Goal: Task Accomplishment & Management: Use online tool/utility

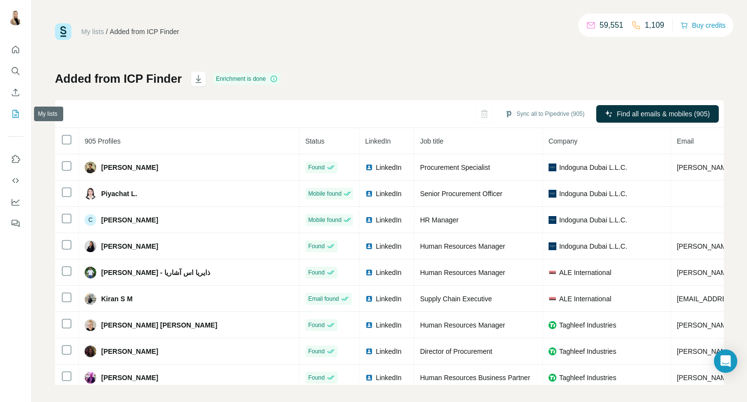
click at [14, 109] on icon "My lists" at bounding box center [16, 114] width 10 height 10
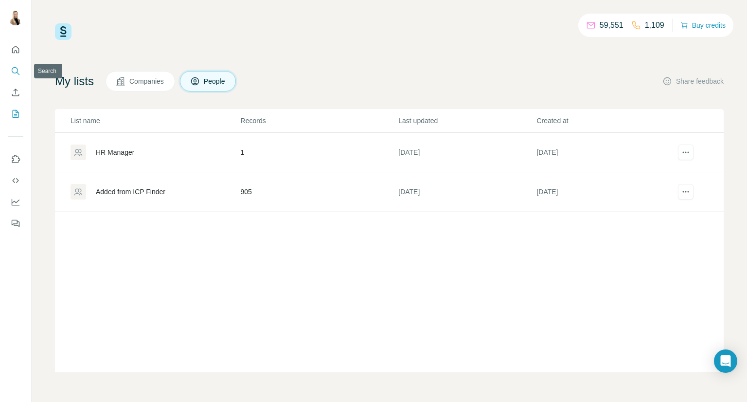
click at [12, 69] on icon "Search" at bounding box center [16, 71] width 10 height 10
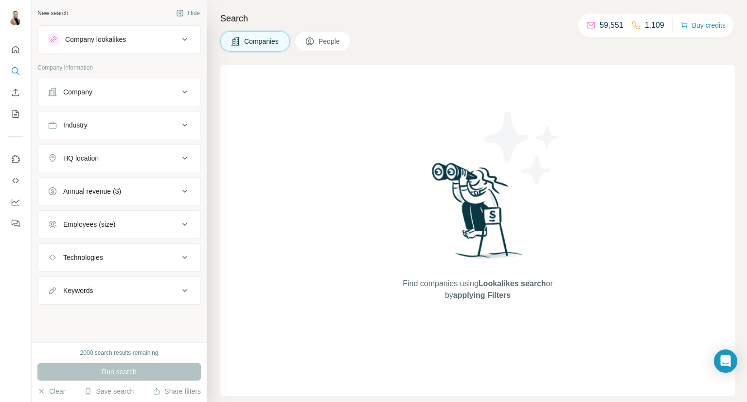
drag, startPoint x: 328, startPoint y: 48, endPoint x: 327, endPoint y: 65, distance: 17.0
click at [329, 54] on div "Search Companies People Find companies using Lookalikes search or by applying F…" at bounding box center [477, 201] width 540 height 402
click at [332, 46] on span "People" at bounding box center [329, 41] width 22 height 10
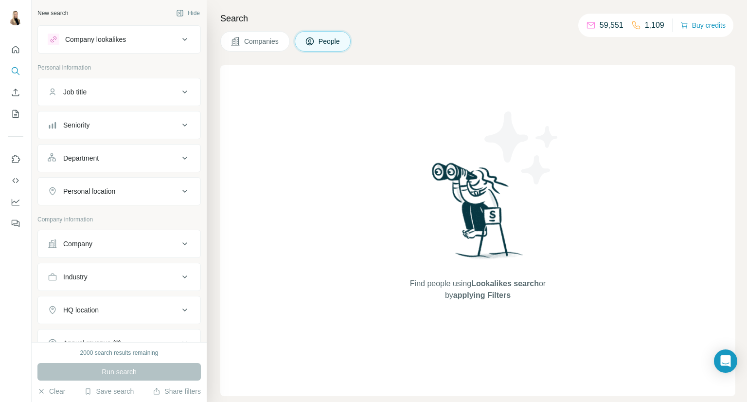
click at [179, 92] on icon at bounding box center [185, 92] width 12 height 12
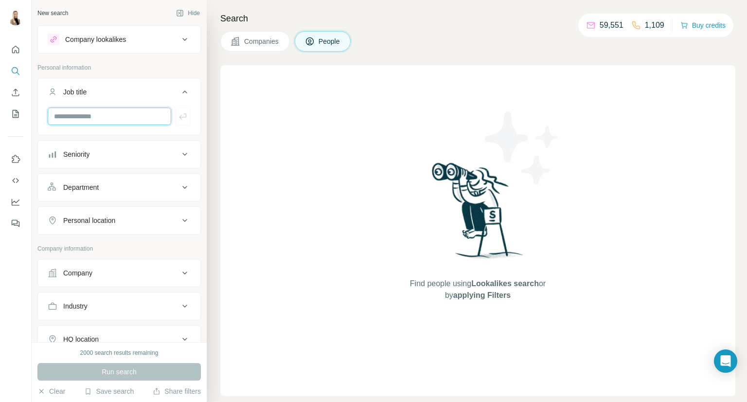
click at [153, 115] on input "text" at bounding box center [109, 115] width 123 height 17
type input "**********"
click at [179, 118] on icon "button" at bounding box center [182, 116] width 7 height 6
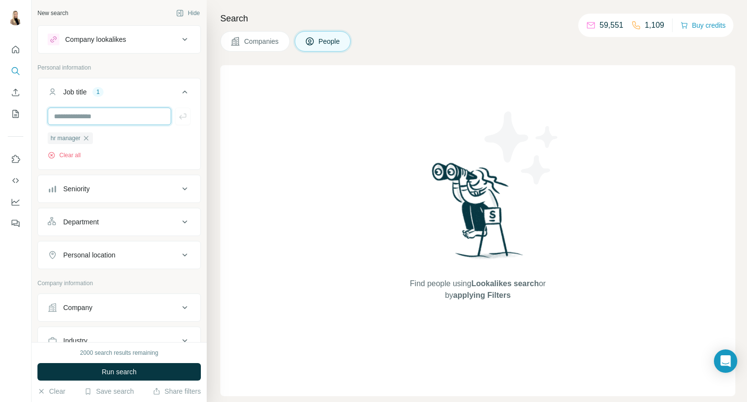
click at [121, 115] on input "text" at bounding box center [109, 115] width 123 height 17
type input "**********"
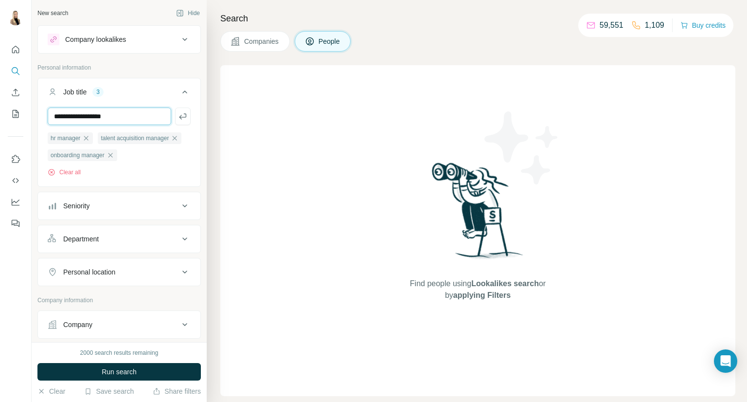
type input "**********"
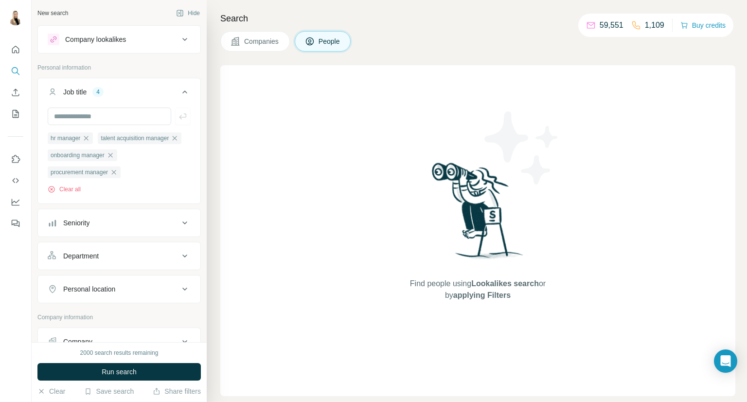
click at [163, 261] on div "Department" at bounding box center [113, 256] width 131 height 10
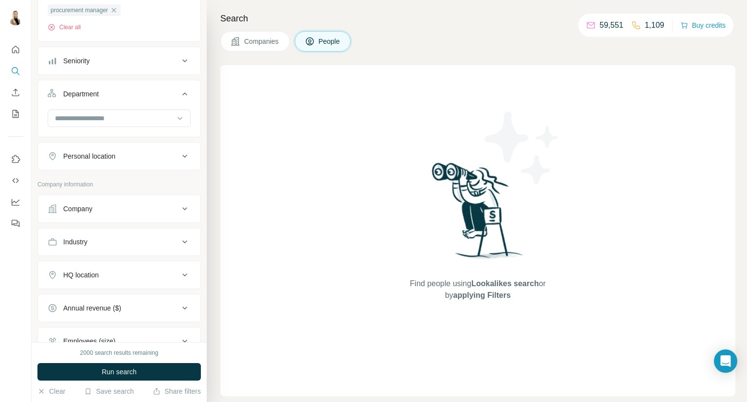
click at [182, 243] on icon at bounding box center [184, 241] width 5 height 3
click at [126, 271] on input at bounding box center [114, 266] width 120 height 11
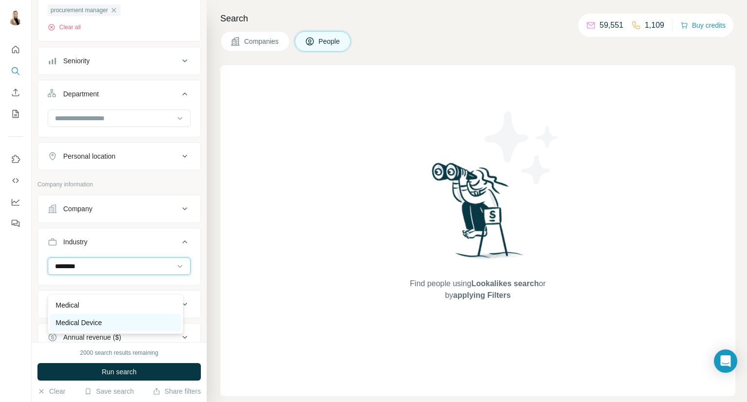
type input "*******"
click at [105, 326] on div "Medical Device" at bounding box center [115, 322] width 119 height 10
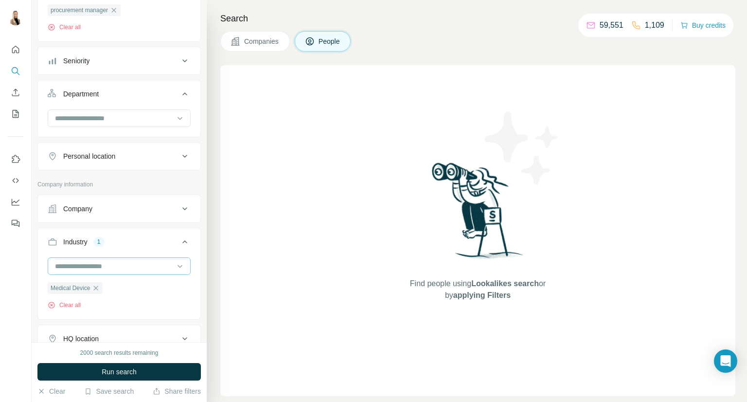
click at [110, 271] on input at bounding box center [114, 266] width 120 height 11
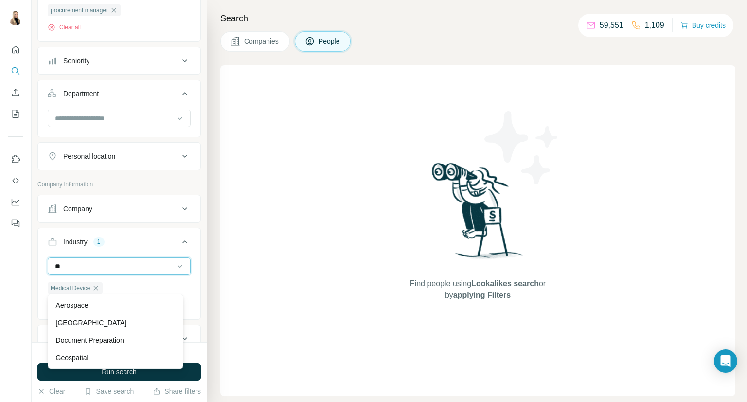
type input "*"
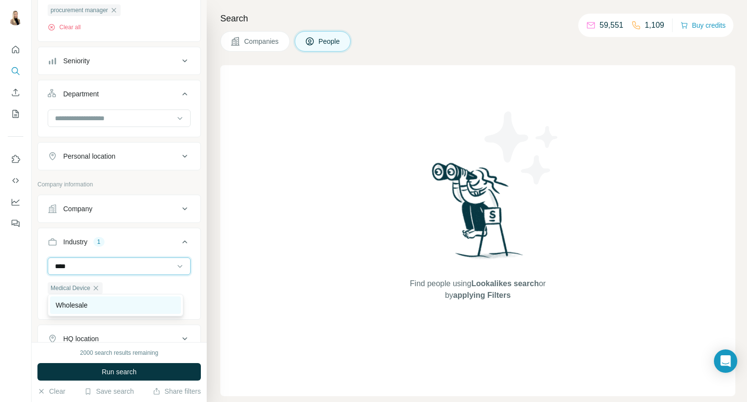
type input "****"
click at [83, 301] on p "Wholesale" at bounding box center [72, 305] width 32 height 10
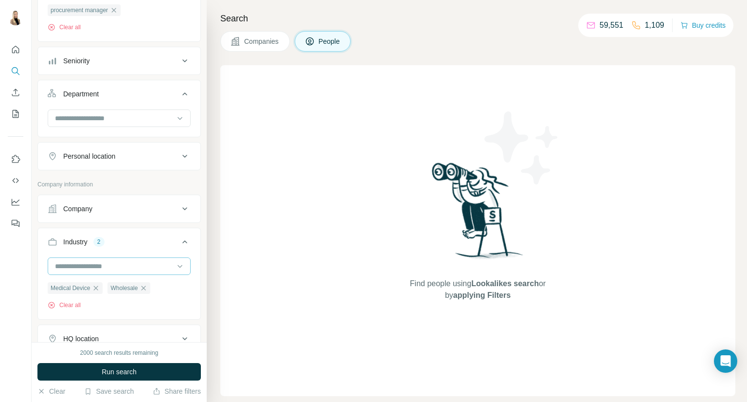
click at [105, 271] on input at bounding box center [114, 266] width 120 height 11
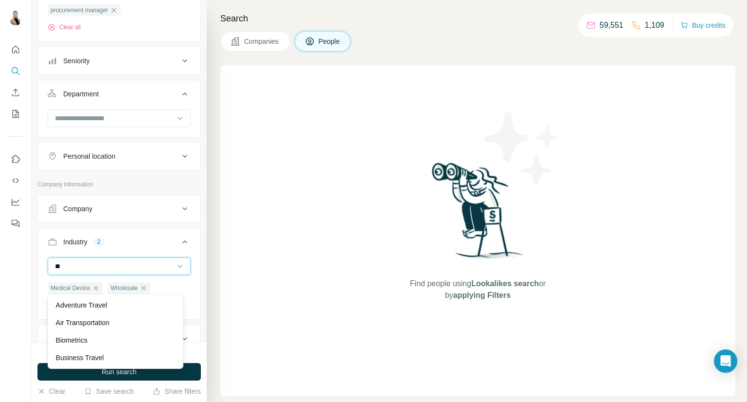
type input "*"
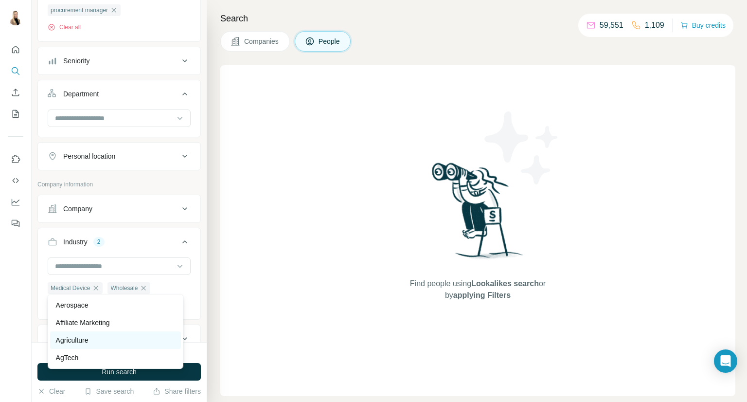
click at [142, 343] on div "Agriculture" at bounding box center [115, 340] width 119 height 10
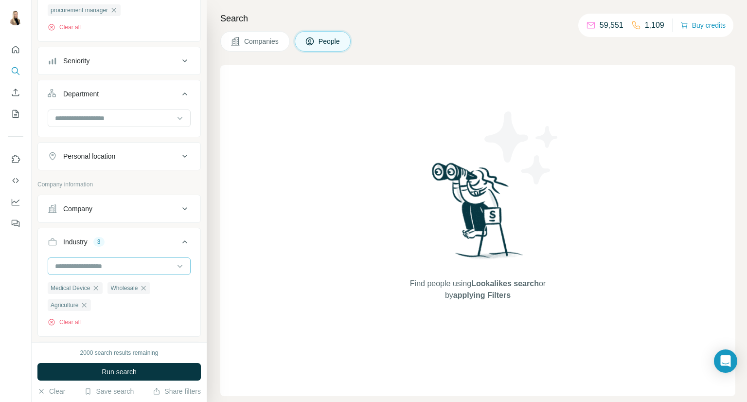
click at [157, 271] on input at bounding box center [114, 266] width 120 height 11
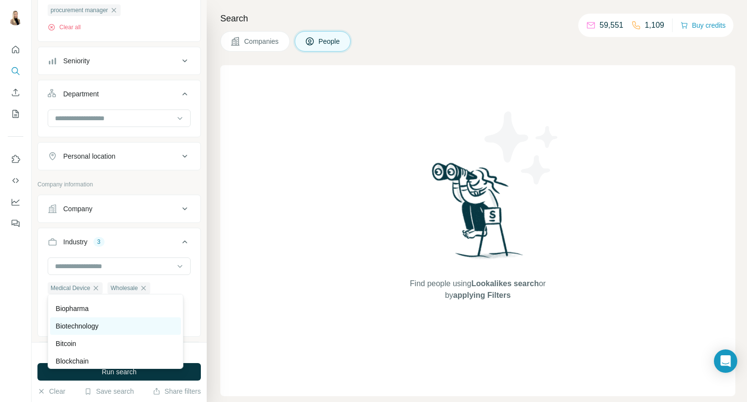
click at [126, 331] on div "Biotechnology" at bounding box center [115, 326] width 119 height 10
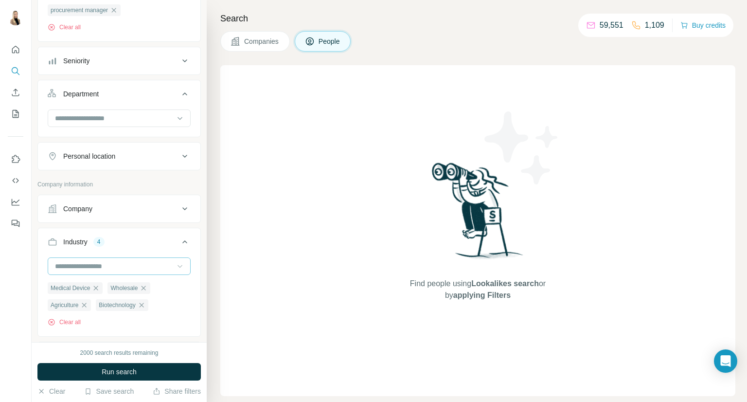
click at [175, 271] on icon at bounding box center [180, 266] width 10 height 10
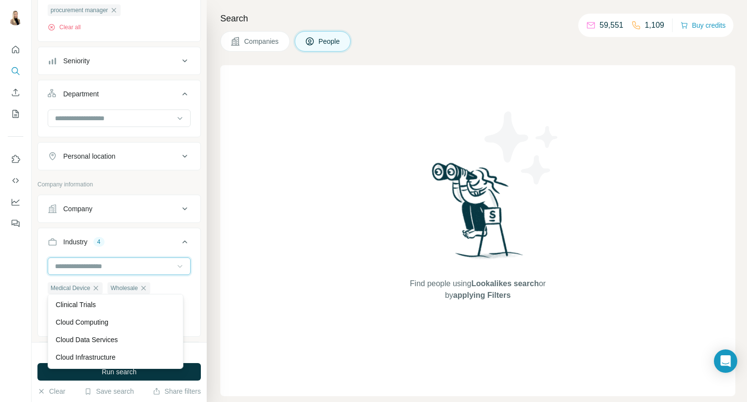
scroll to position [1542, 0]
click at [140, 325] on div "Cloud Data Services" at bounding box center [115, 320] width 119 height 10
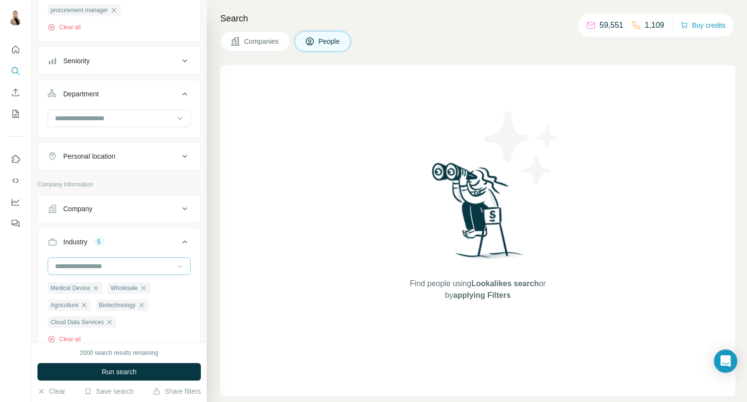
click at [175, 271] on icon at bounding box center [180, 266] width 10 height 10
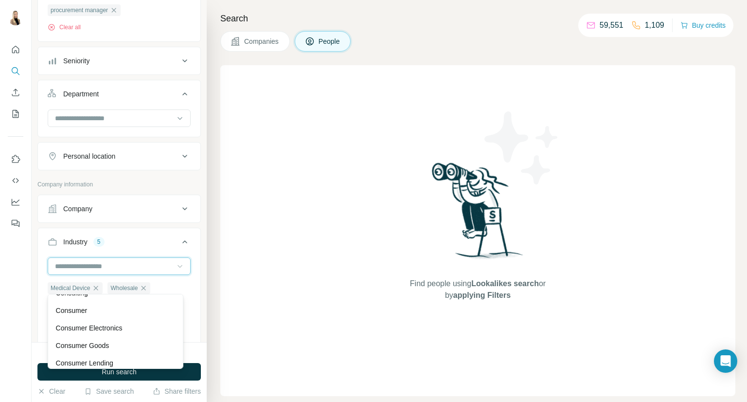
scroll to position [2009, 0]
click at [132, 313] on div "Consumer Electronics" at bounding box center [115, 308] width 119 height 10
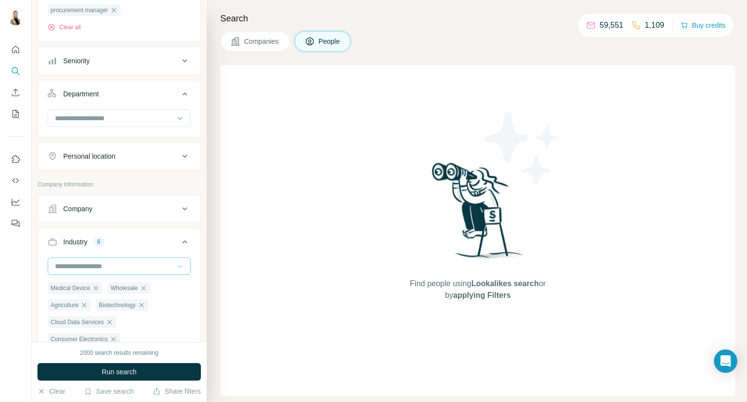
click at [175, 271] on icon at bounding box center [180, 266] width 10 height 10
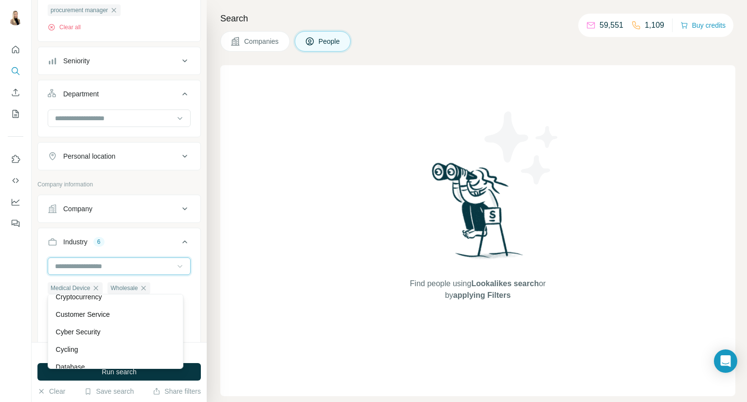
scroll to position [2495, 0]
click at [127, 317] on div "Cyber Security" at bounding box center [115, 312] width 119 height 10
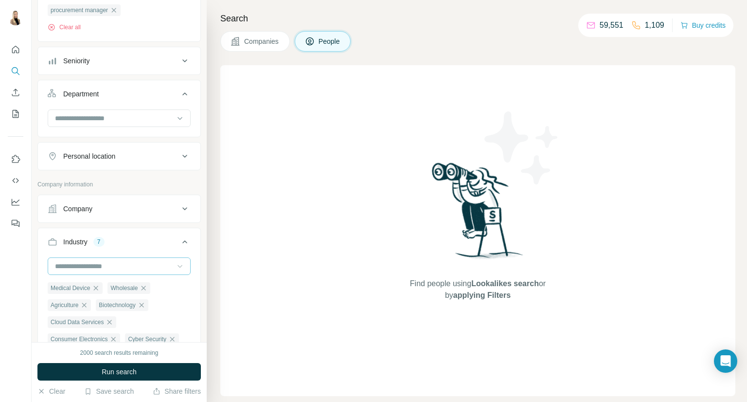
click at [175, 271] on icon at bounding box center [180, 266] width 10 height 10
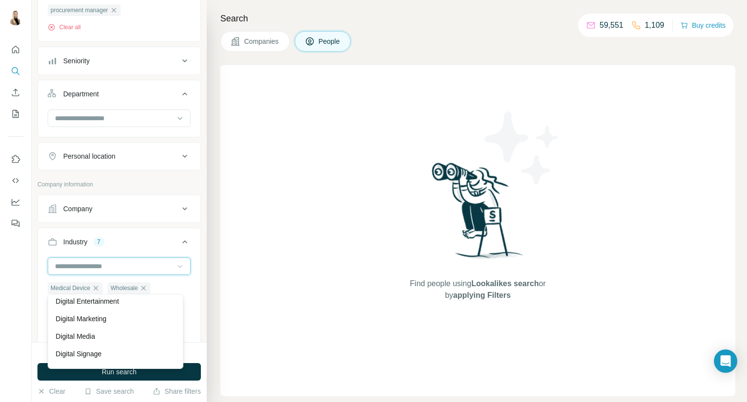
scroll to position [2865, 0]
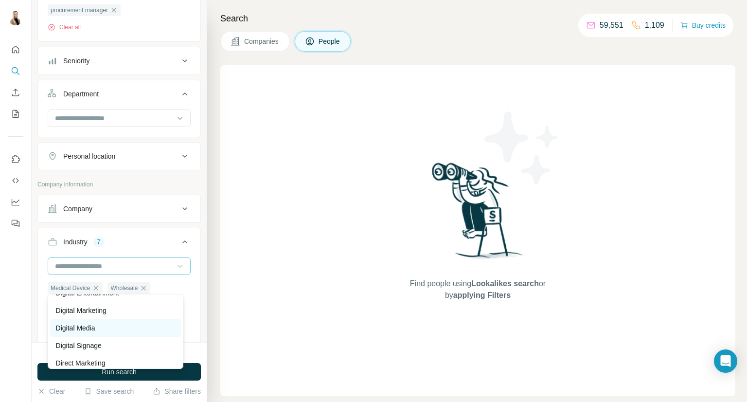
click at [151, 332] on div "Digital Media" at bounding box center [115, 328] width 119 height 10
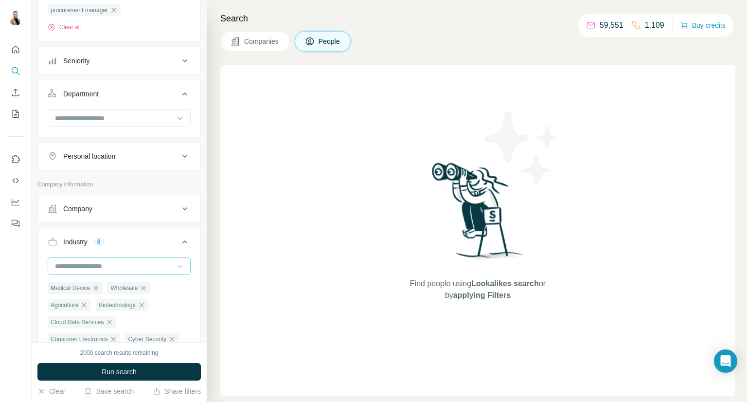
click at [175, 271] on icon at bounding box center [180, 266] width 10 height 10
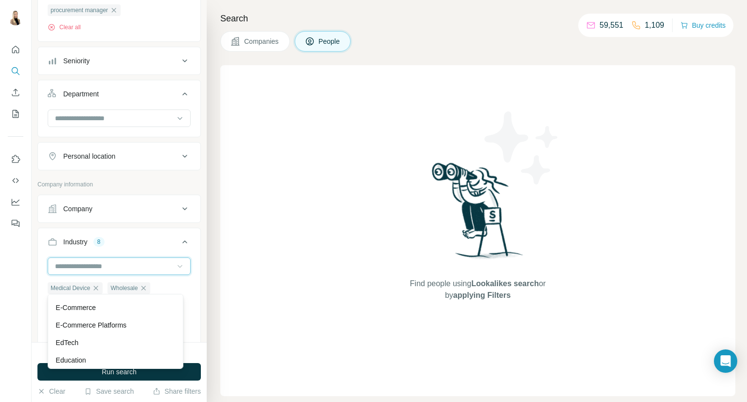
scroll to position [3098, 0]
click at [125, 309] on div "E-Commerce" at bounding box center [115, 304] width 119 height 10
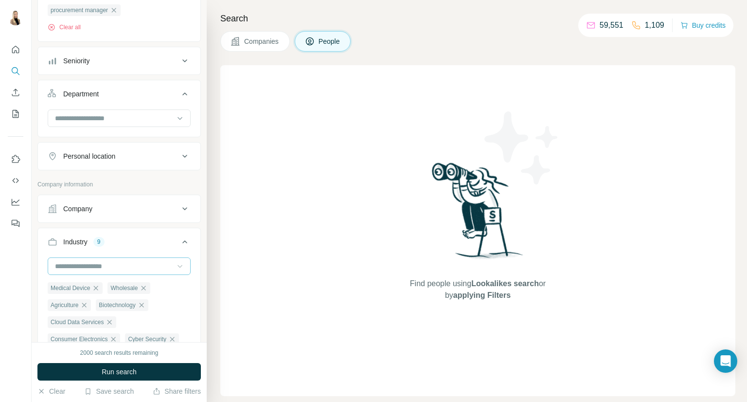
click at [175, 271] on icon at bounding box center [180, 266] width 10 height 10
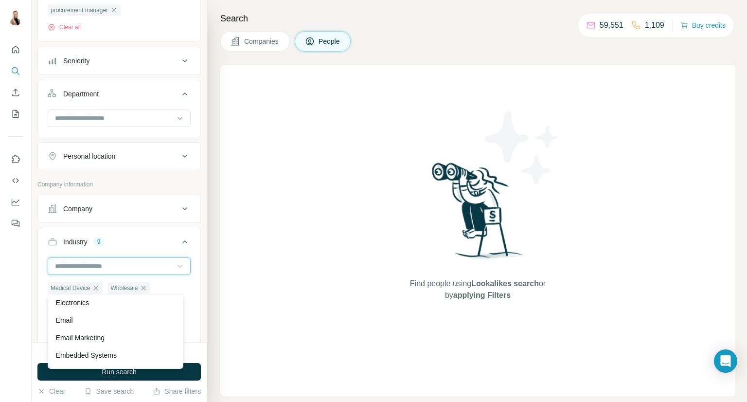
scroll to position [3312, 0]
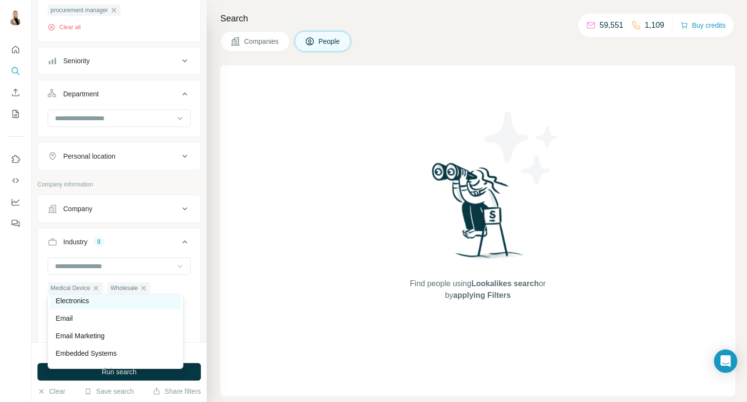
click at [140, 305] on div "Electronics" at bounding box center [115, 301] width 119 height 10
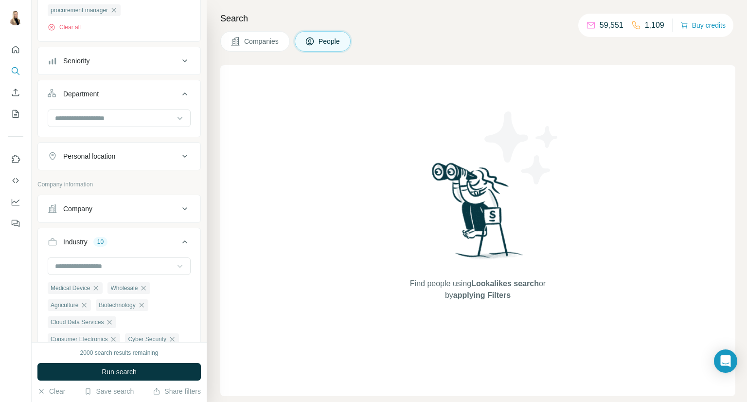
click at [175, 271] on icon at bounding box center [180, 266] width 10 height 10
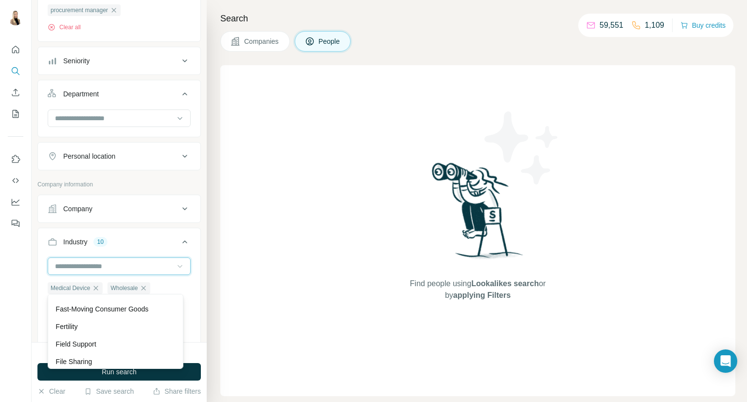
scroll to position [3837, 0]
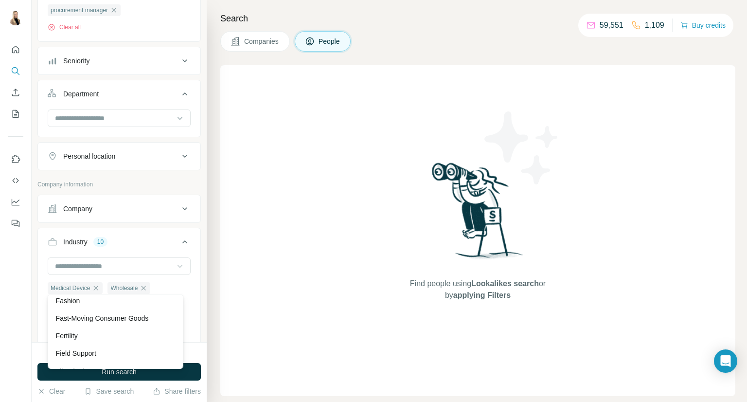
click at [156, 288] on div "Farming" at bounding box center [115, 283] width 119 height 10
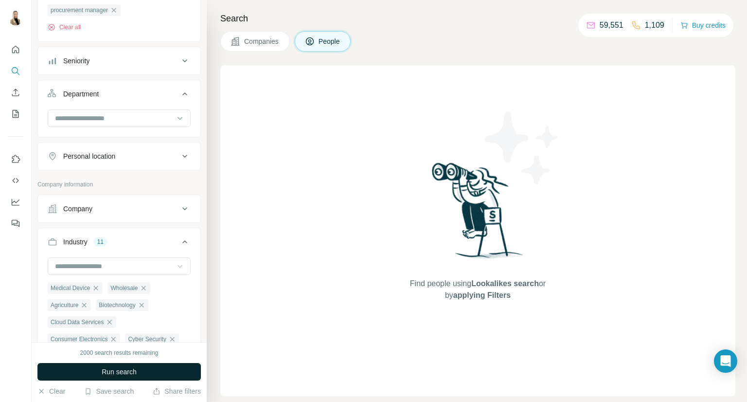
click at [133, 371] on span "Run search" at bounding box center [119, 372] width 35 height 10
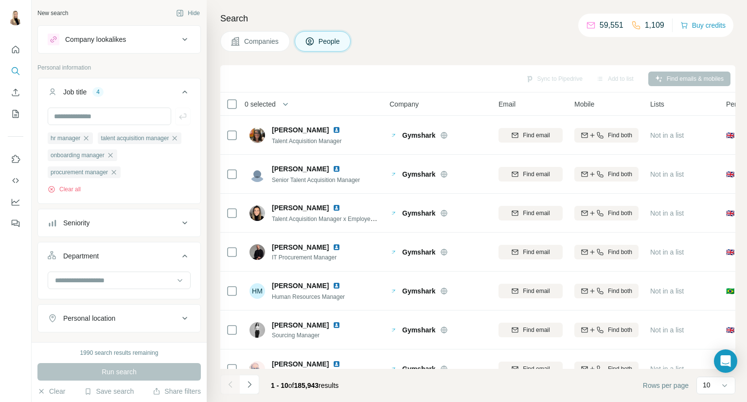
scroll to position [3837, 0]
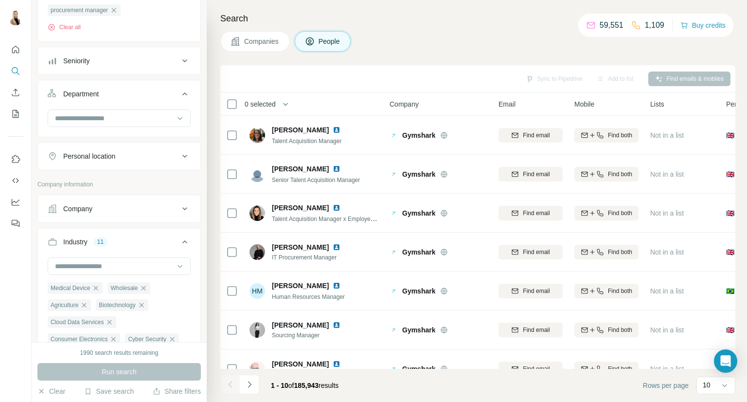
click at [147, 161] on div "Personal location" at bounding box center [113, 156] width 131 height 10
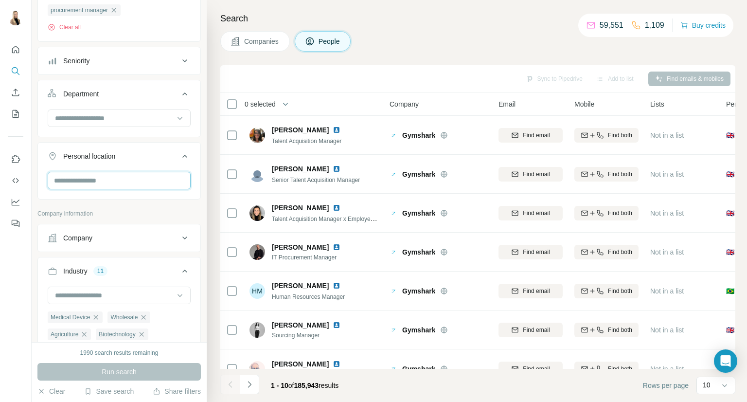
click at [113, 189] on input "text" at bounding box center [119, 180] width 143 height 17
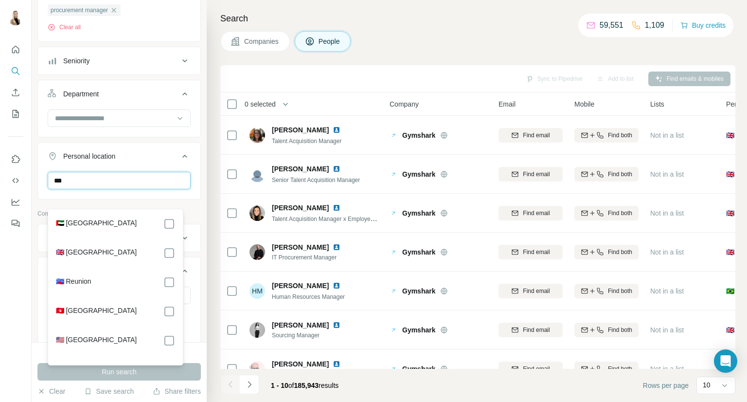
type input "***"
click at [103, 225] on label "🇦🇪 United Arab Emirates" at bounding box center [96, 224] width 81 height 12
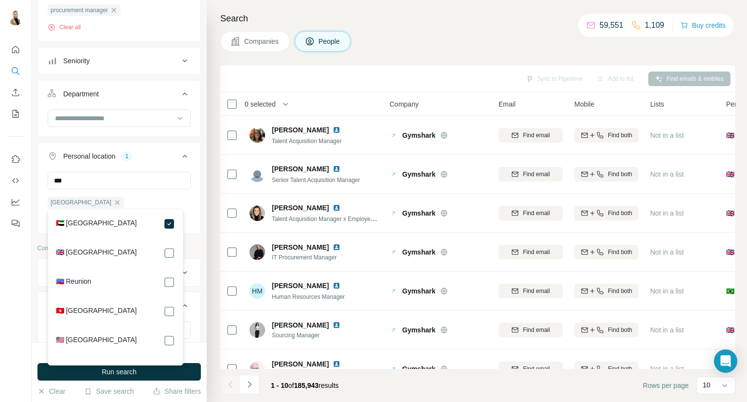
drag, startPoint x: 90, startPoint y: 370, endPoint x: 113, endPoint y: 319, distance: 55.3
click at [91, 370] on button "Run search" at bounding box center [118, 371] width 163 height 17
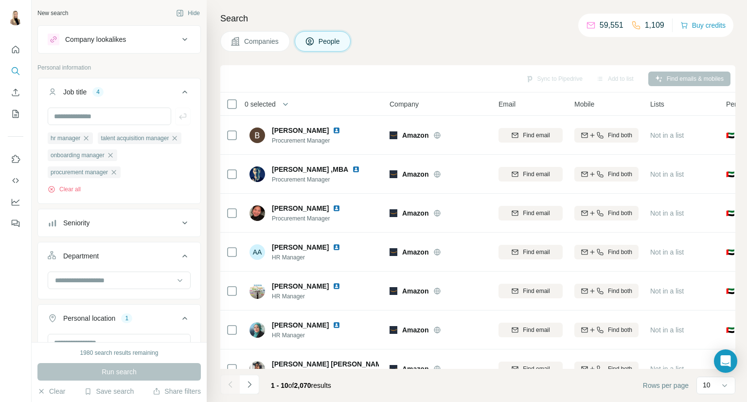
scroll to position [162, 0]
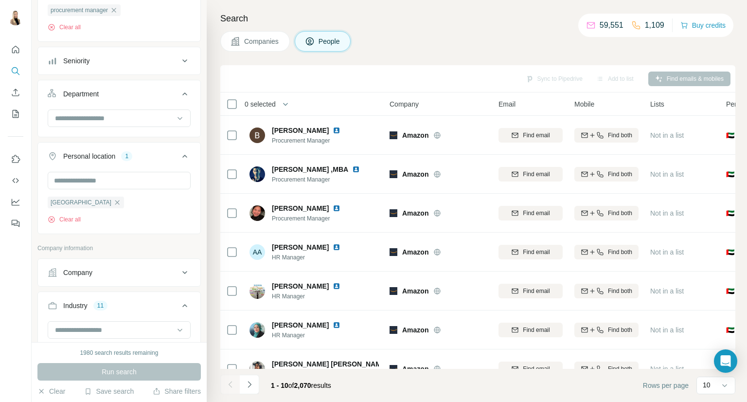
click at [179, 278] on icon at bounding box center [185, 272] width 12 height 12
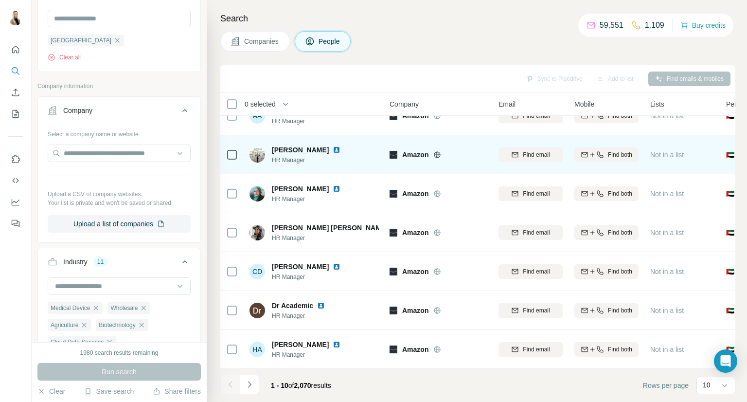
scroll to position [0, 0]
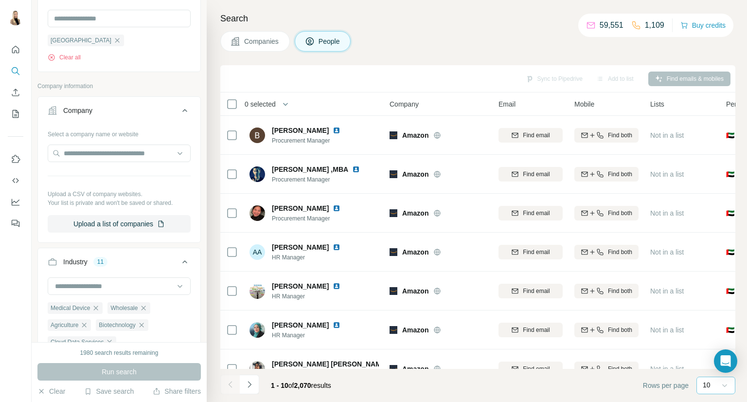
click at [724, 384] on icon at bounding box center [724, 385] width 10 height 10
click at [713, 315] on div "60" at bounding box center [716, 310] width 34 height 17
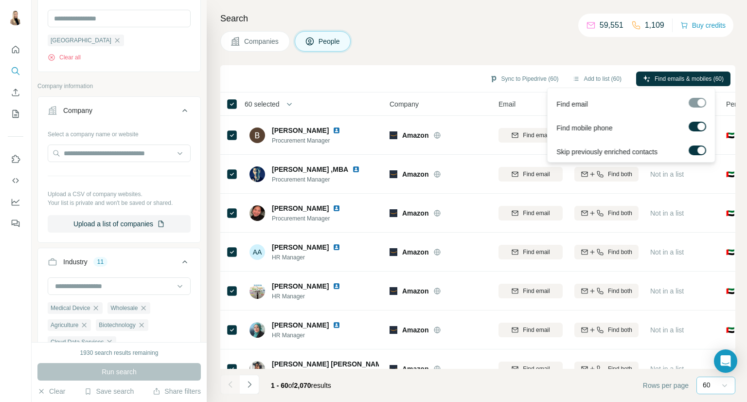
click at [701, 104] on div at bounding box center [696, 103] width 17 height 10
click at [697, 124] on div at bounding box center [701, 126] width 8 height 8
click at [691, 82] on span "Find emails (60)" at bounding box center [703, 78] width 42 height 9
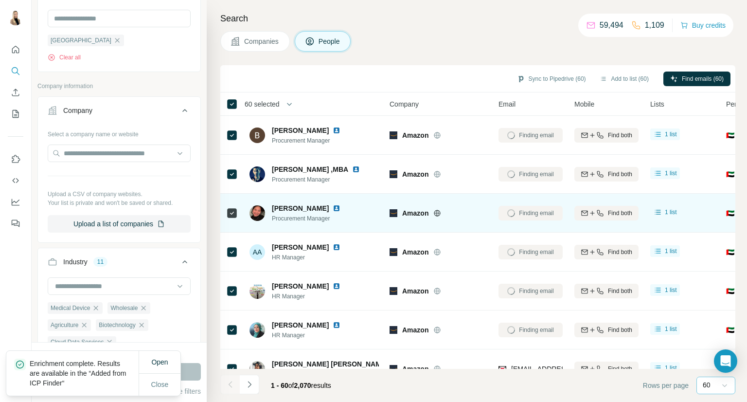
drag, startPoint x: 466, startPoint y: 368, endPoint x: 426, endPoint y: 206, distance: 167.7
click at [488, 367] on div "Sync to Pipedrive (60) Add to list (60) Find emails (60) 60 selected People Com…" at bounding box center [477, 233] width 515 height 336
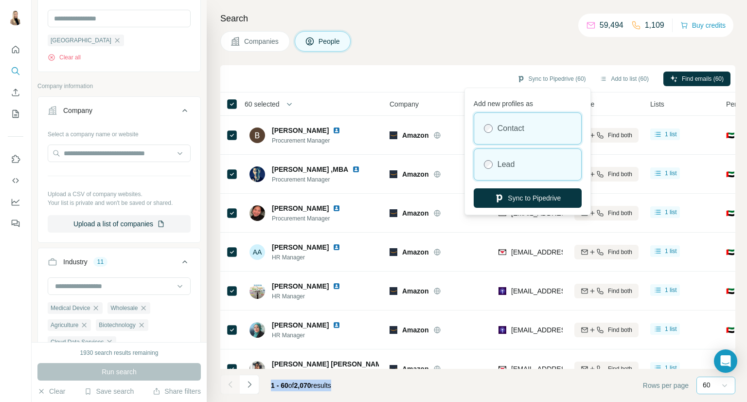
click at [546, 163] on div "Lead" at bounding box center [527, 164] width 107 height 31
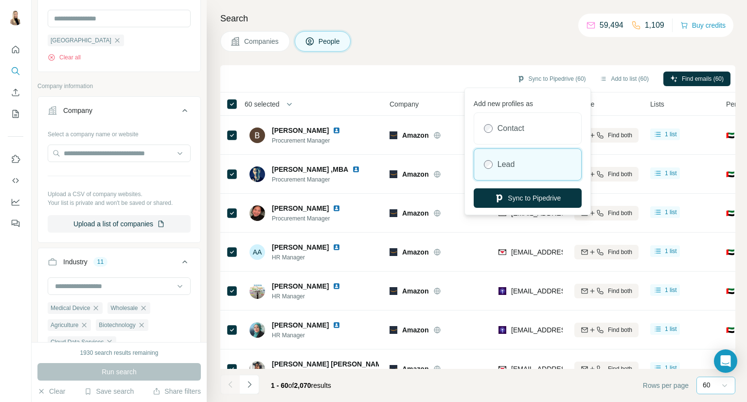
click at [535, 197] on button "Sync to Pipedrive" at bounding box center [527, 197] width 108 height 19
